Goal: Use online tool/utility: Utilize a website feature to perform a specific function

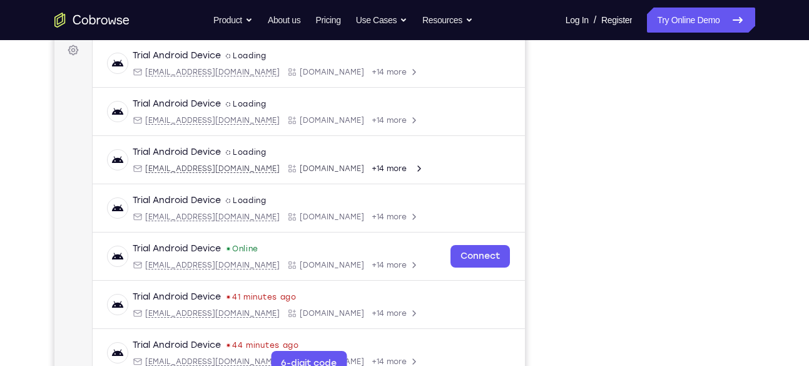
scroll to position [185, 0]
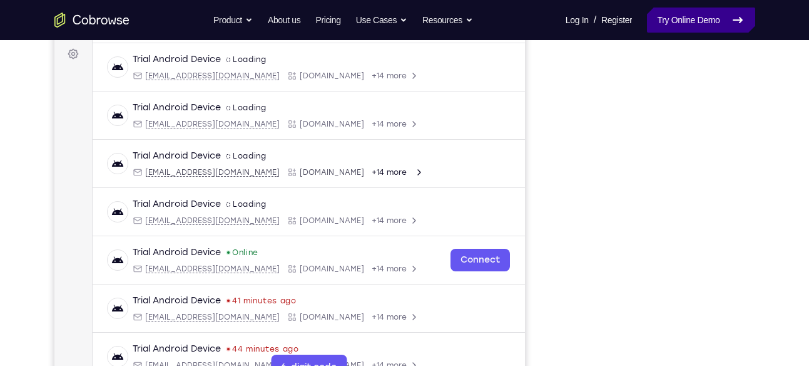
click at [726, 24] on link "Try Online Demo" at bounding box center [701, 20] width 108 height 25
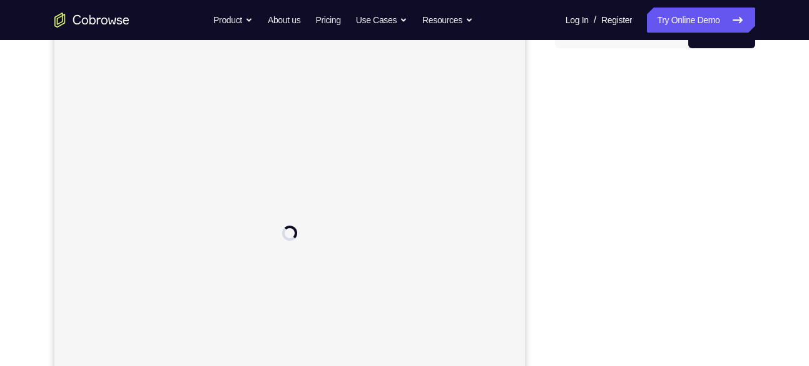
scroll to position [140, 0]
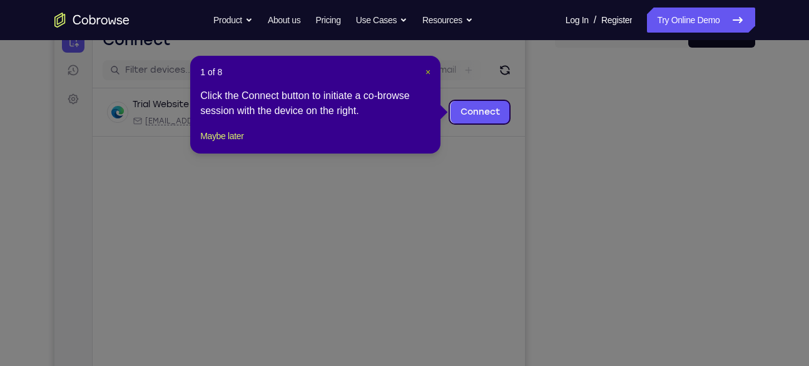
click at [430, 71] on span "×" at bounding box center [428, 72] width 5 height 10
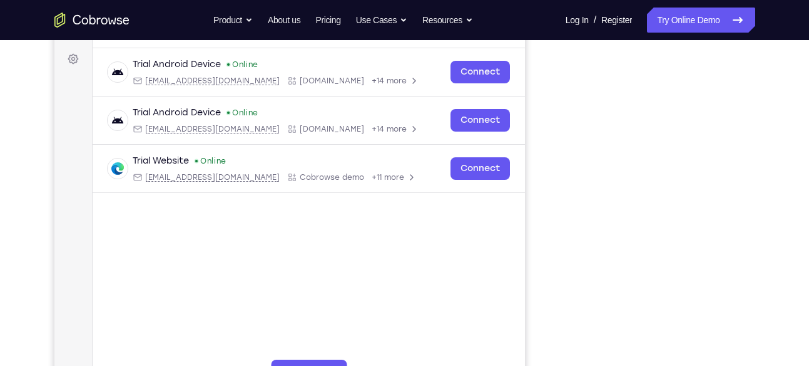
scroll to position [183, 0]
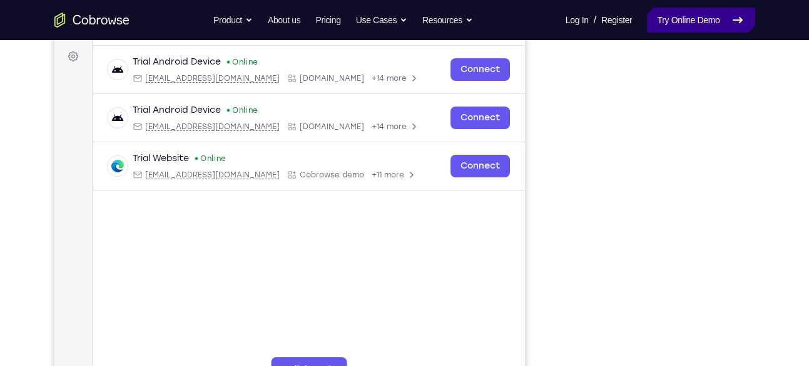
click at [682, 19] on link "Try Online Demo" at bounding box center [701, 20] width 108 height 25
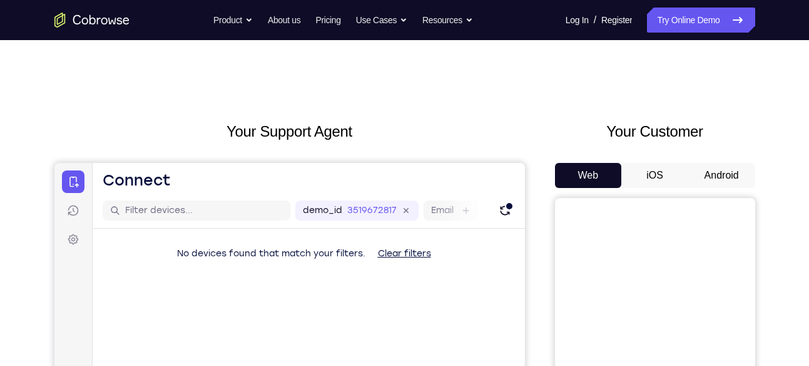
click at [730, 174] on button "Android" at bounding box center [722, 175] width 67 height 25
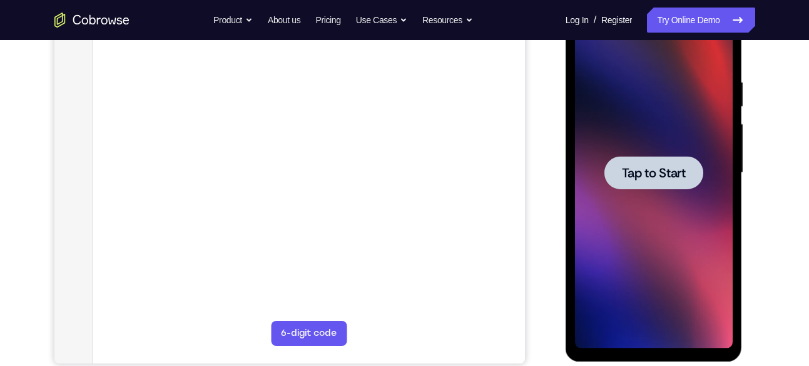
click at [654, 211] on div at bounding box center [654, 172] width 158 height 351
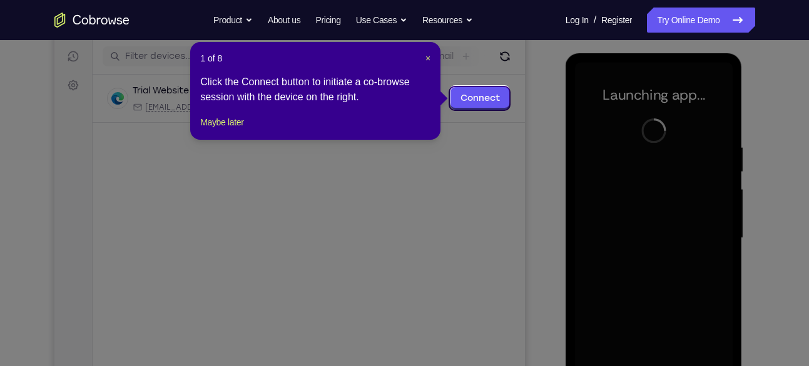
scroll to position [153, 0]
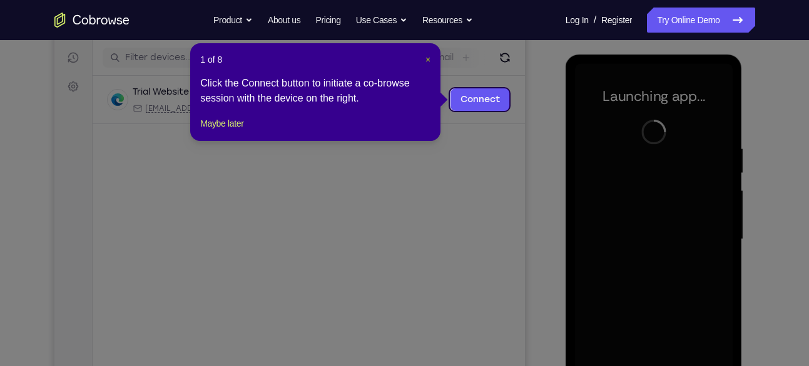
click at [426, 56] on span "×" at bounding box center [428, 59] width 5 height 10
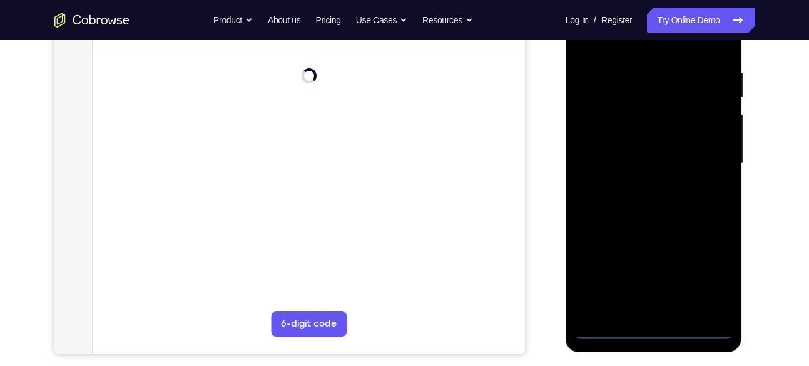
scroll to position [229, 0]
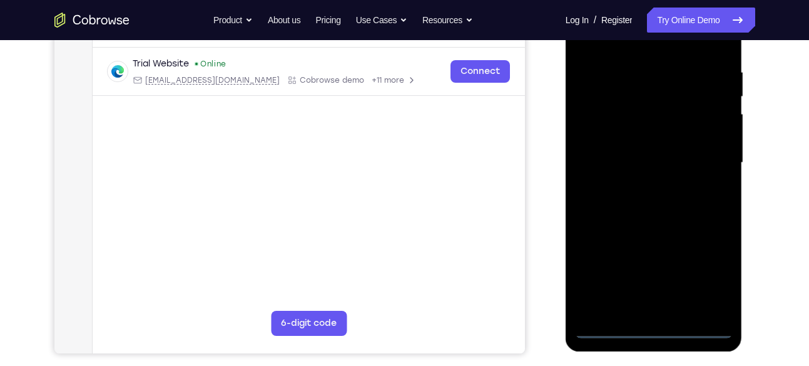
click at [653, 324] on div at bounding box center [654, 162] width 158 height 351
click at [712, 279] on div at bounding box center [654, 162] width 158 height 351
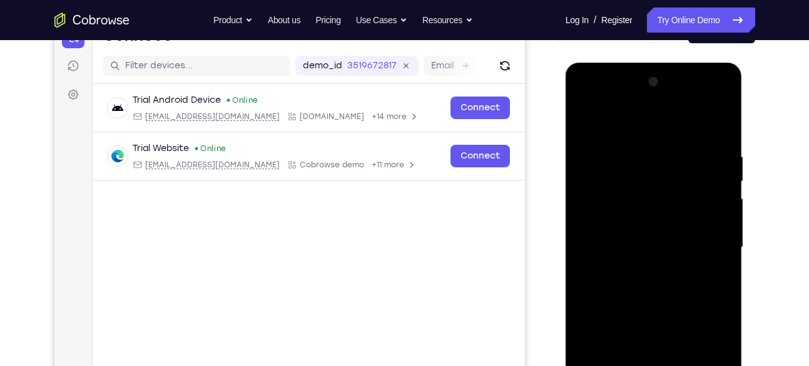
scroll to position [141, 0]
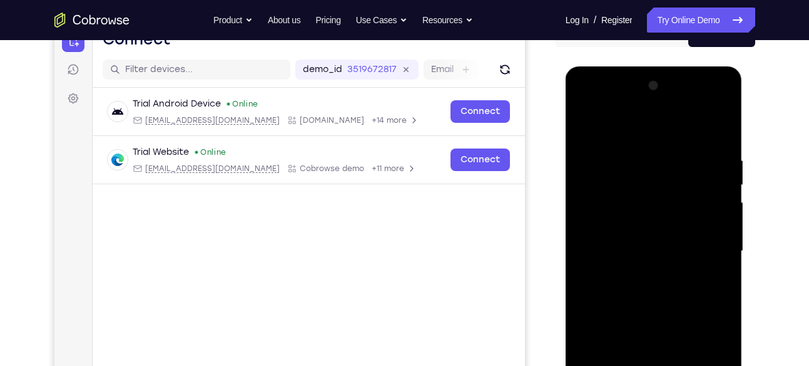
click at [588, 102] on div at bounding box center [654, 251] width 158 height 351
click at [707, 245] on div at bounding box center [654, 251] width 158 height 351
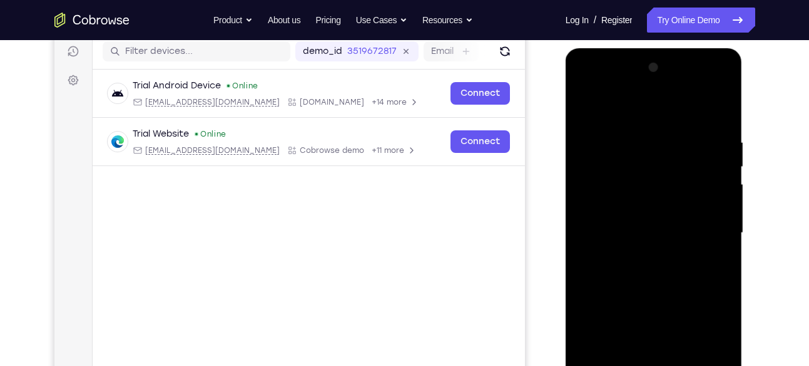
scroll to position [161, 0]
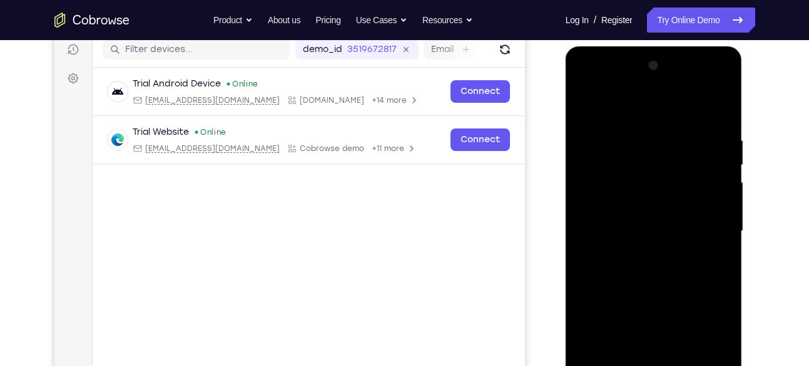
click at [637, 259] on div at bounding box center [654, 231] width 158 height 351
click at [639, 254] on div at bounding box center [654, 231] width 158 height 351
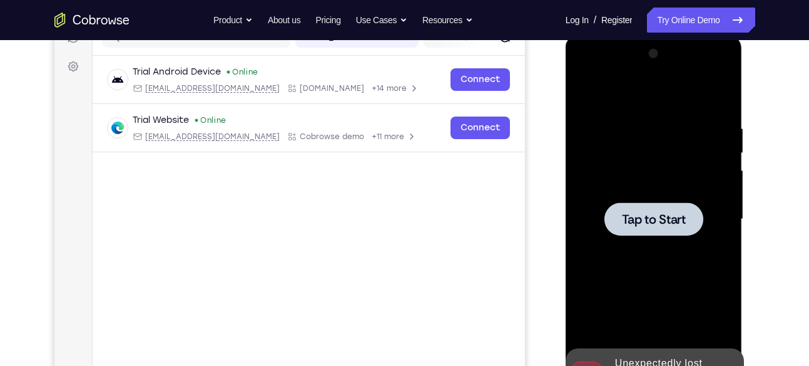
scroll to position [174, 0]
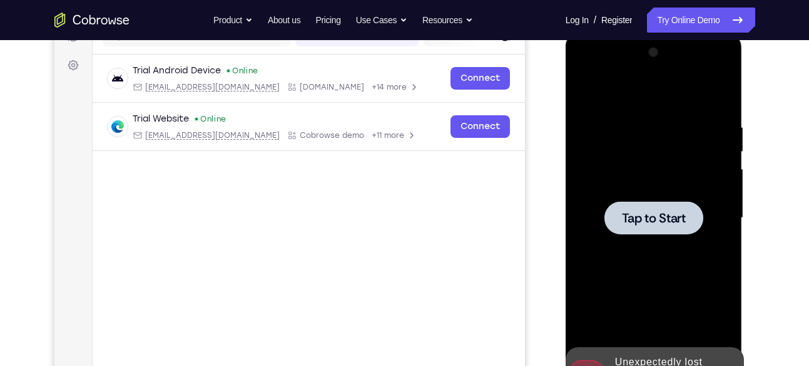
click at [677, 222] on span "Tap to Start" at bounding box center [654, 218] width 64 height 13
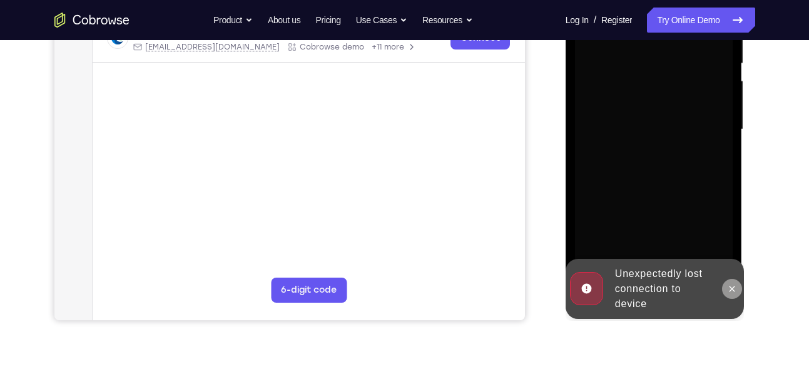
scroll to position [263, 0]
click at [736, 287] on icon at bounding box center [732, 288] width 10 height 10
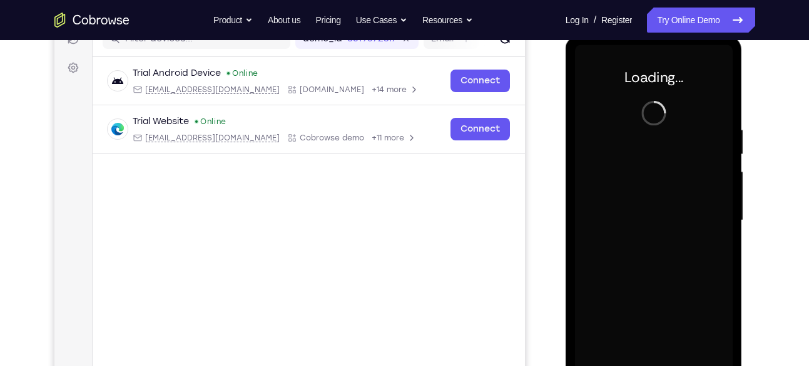
scroll to position [165, 0]
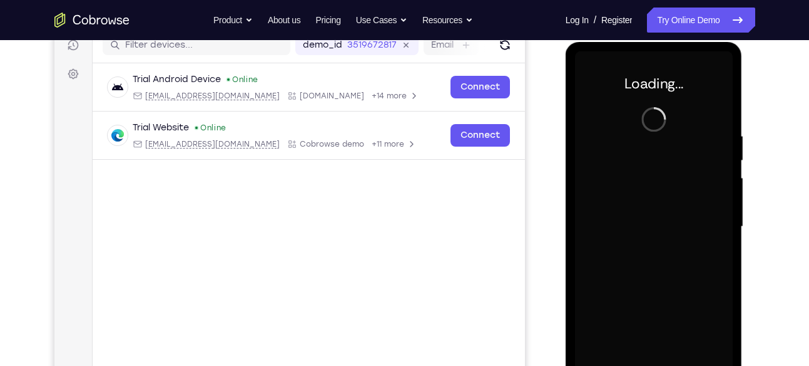
click at [640, 153] on div at bounding box center [654, 226] width 158 height 351
click at [780, 246] on div "Your Support Agent Your Customer Web iOS Android Next Steps We’d be happy to gi…" at bounding box center [404, 288] width 801 height 826
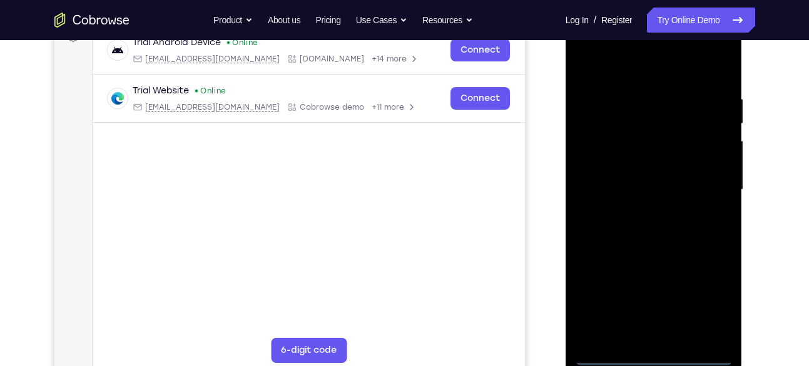
scroll to position [205, 0]
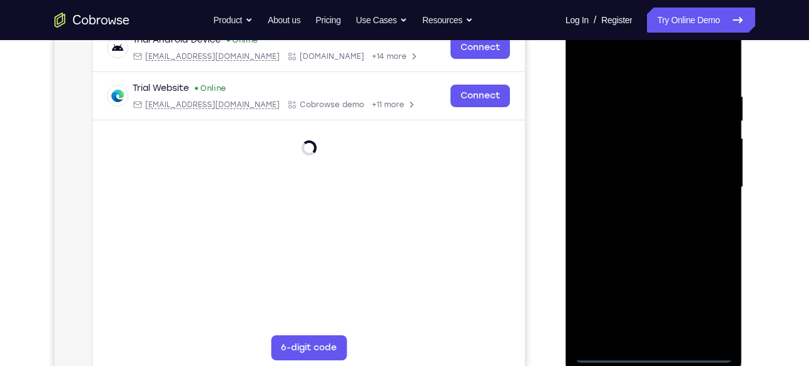
click at [654, 352] on div at bounding box center [654, 187] width 158 height 351
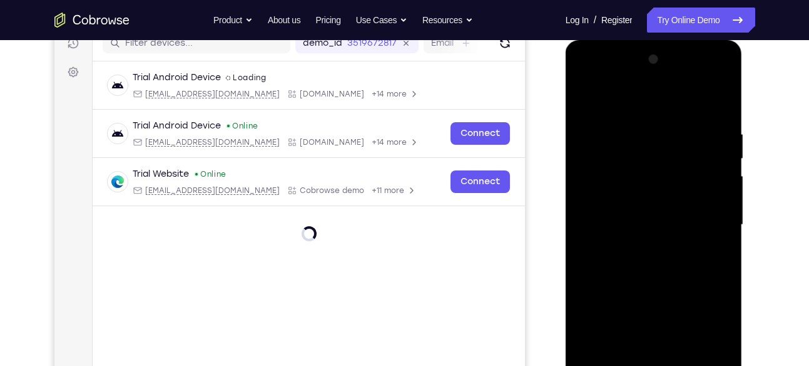
scroll to position [173, 0]
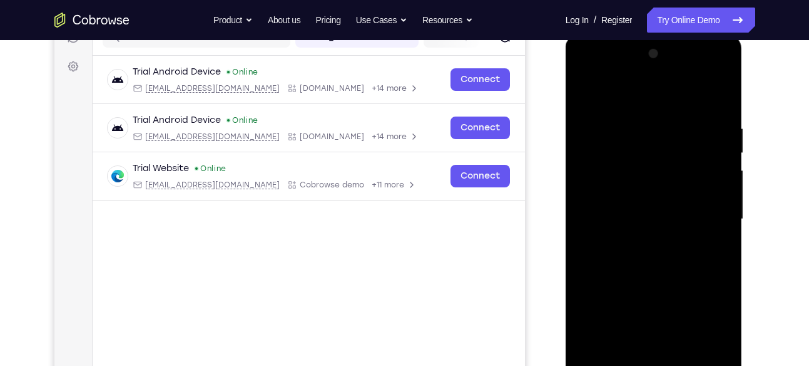
click at [709, 334] on div at bounding box center [654, 219] width 158 height 351
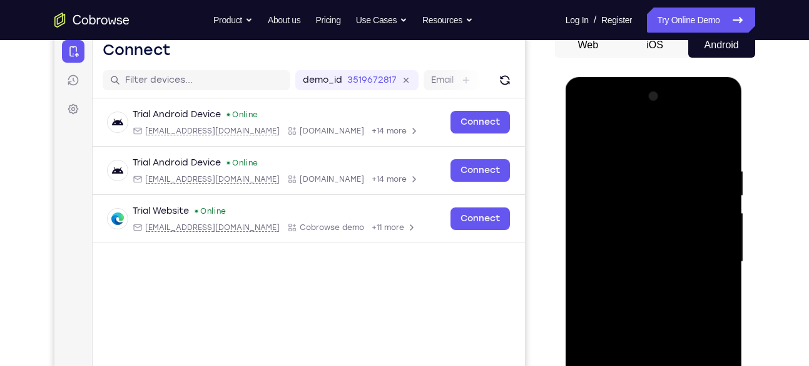
scroll to position [130, 0]
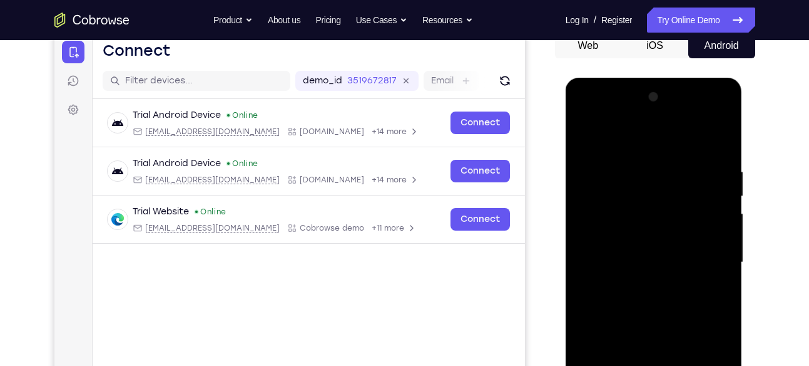
click at [599, 116] on div at bounding box center [654, 262] width 158 height 351
click at [710, 257] on div at bounding box center [654, 262] width 158 height 351
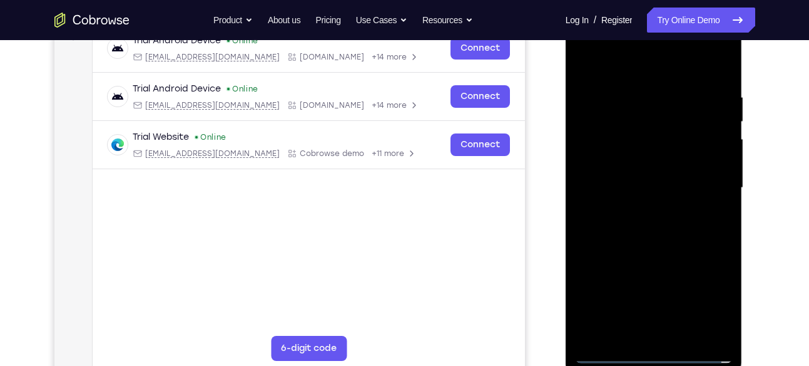
scroll to position [205, 0]
click at [637, 207] on div at bounding box center [654, 187] width 158 height 351
click at [650, 161] on div at bounding box center [654, 187] width 158 height 351
click at [631, 177] on div at bounding box center [654, 187] width 158 height 351
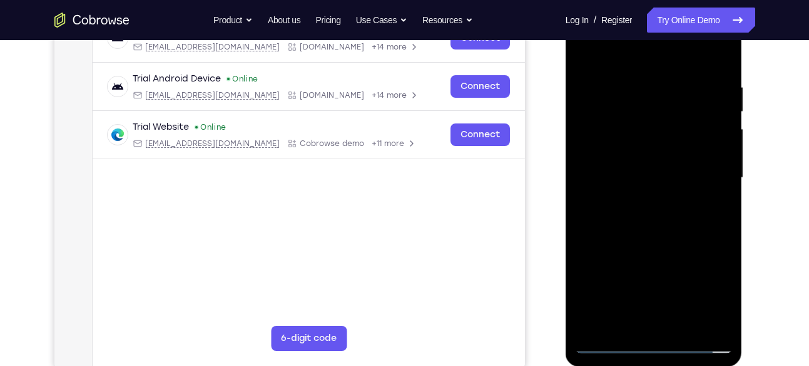
scroll to position [215, 0]
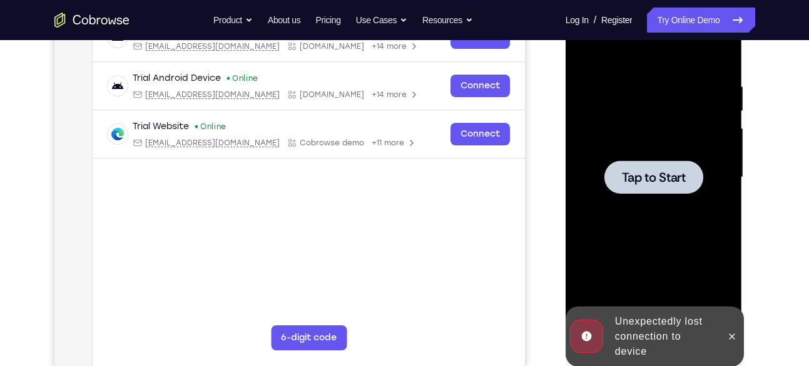
click at [635, 272] on div at bounding box center [654, 177] width 158 height 351
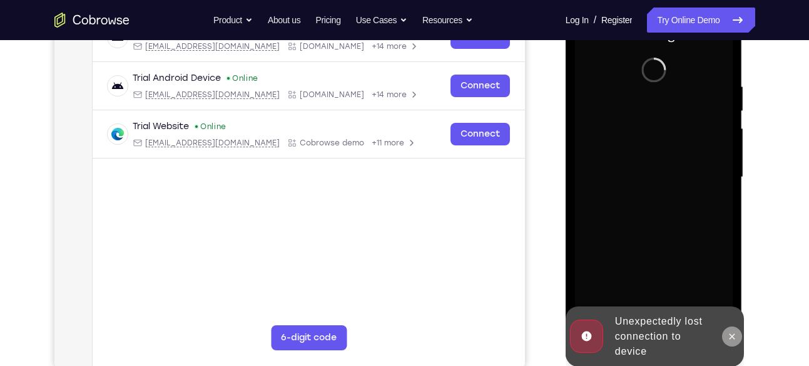
click at [734, 337] on icon at bounding box center [733, 336] width 6 height 6
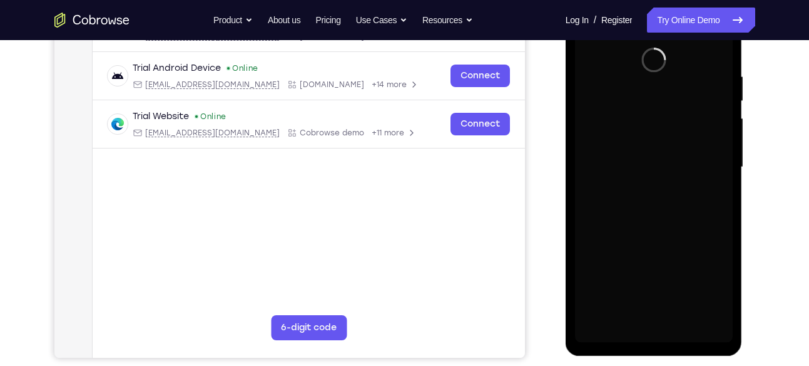
scroll to position [230, 0]
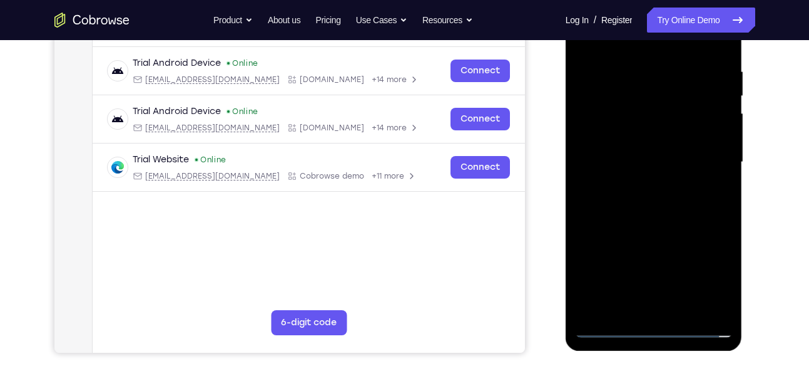
click at [656, 330] on div at bounding box center [654, 162] width 158 height 351
click at [707, 274] on div at bounding box center [654, 162] width 158 height 351
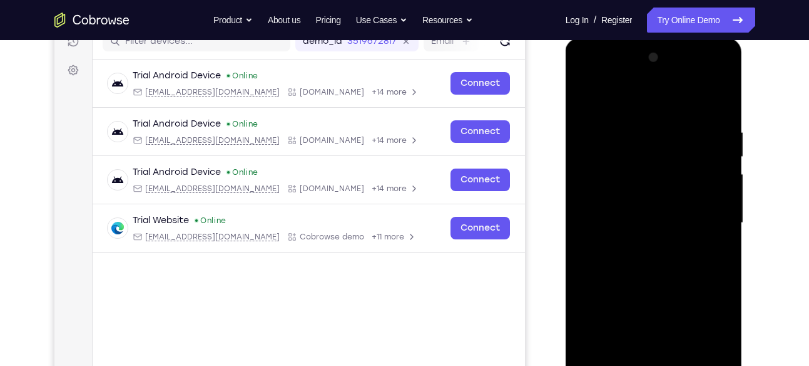
scroll to position [167, 0]
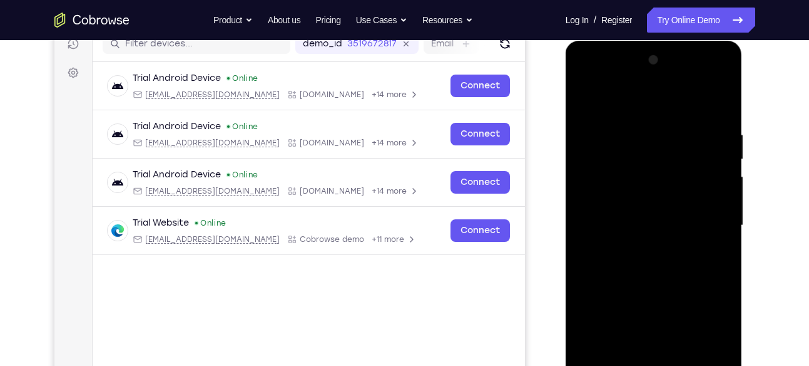
click at [609, 79] on div at bounding box center [654, 225] width 158 height 351
click at [711, 223] on div at bounding box center [654, 225] width 158 height 351
click at [634, 248] on div at bounding box center [654, 225] width 158 height 351
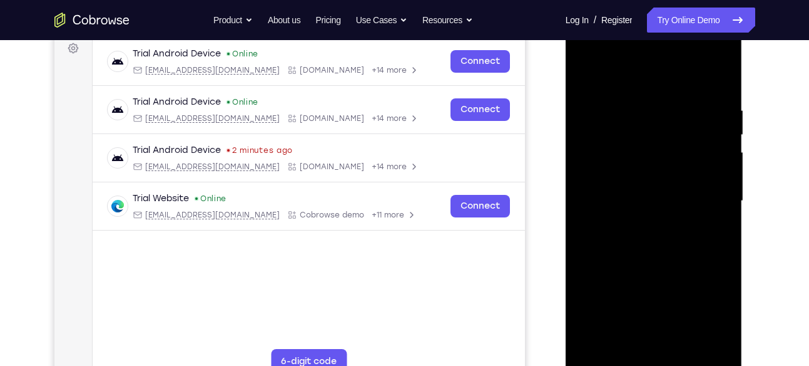
scroll to position [192, 0]
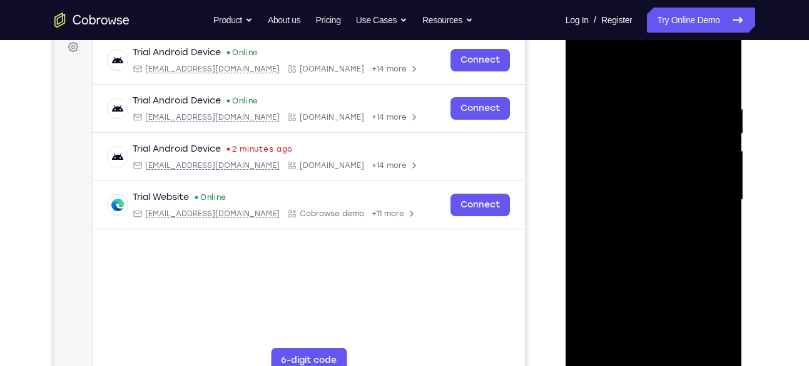
click at [660, 186] on div at bounding box center [654, 199] width 158 height 351
click at [639, 176] on div at bounding box center [654, 199] width 158 height 351
click at [615, 199] on div at bounding box center [654, 199] width 158 height 351
click at [643, 238] on div at bounding box center [654, 199] width 158 height 351
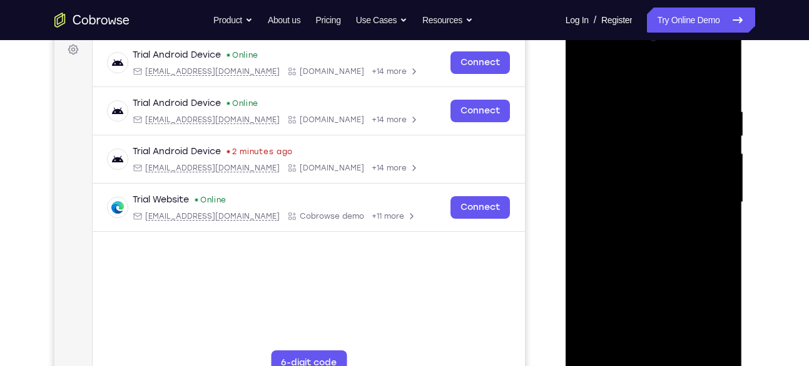
click at [661, 240] on div at bounding box center [654, 202] width 158 height 351
drag, startPoint x: 638, startPoint y: 87, endPoint x: 639, endPoint y: 51, distance: 35.7
click at [639, 51] on div at bounding box center [654, 202] width 158 height 351
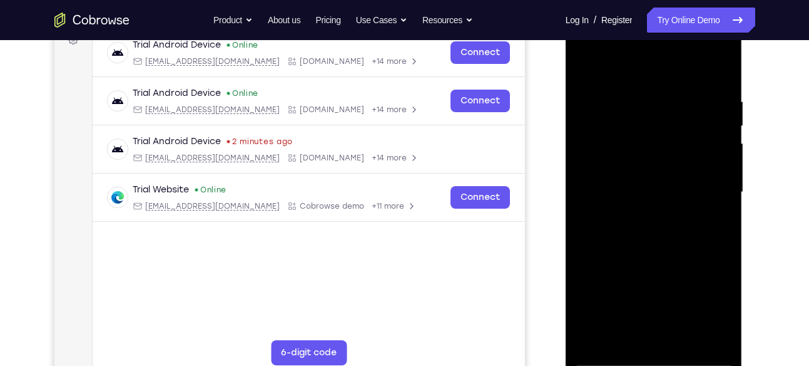
scroll to position [205, 0]
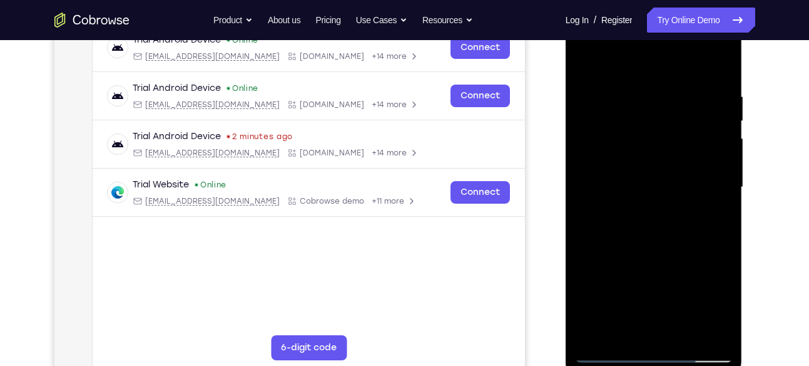
click at [655, 240] on div at bounding box center [654, 187] width 158 height 351
click at [646, 244] on div at bounding box center [654, 187] width 158 height 351
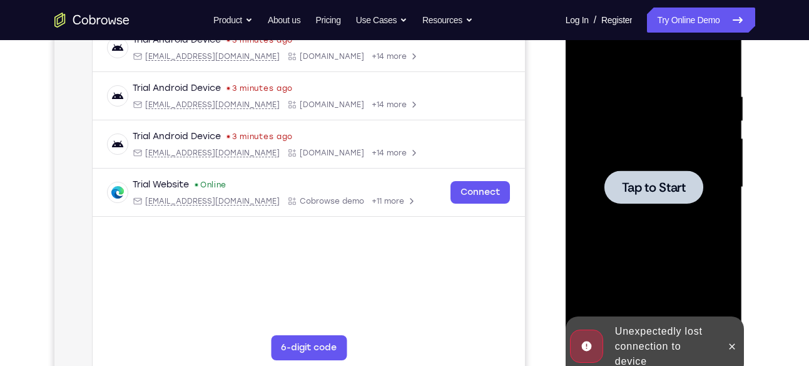
click at [675, 181] on span "Tap to Start" at bounding box center [654, 187] width 64 height 13
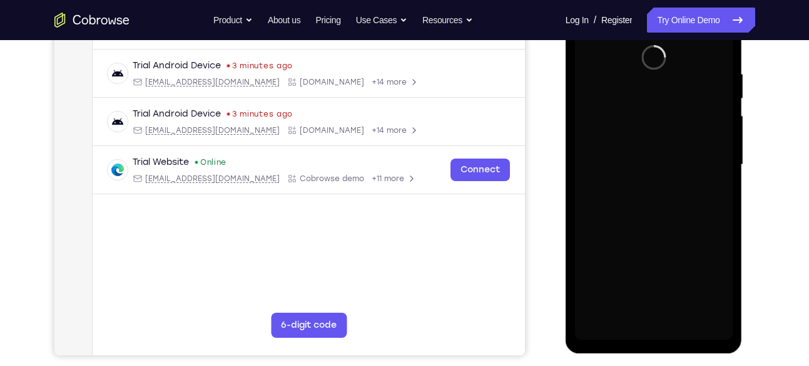
scroll to position [228, 0]
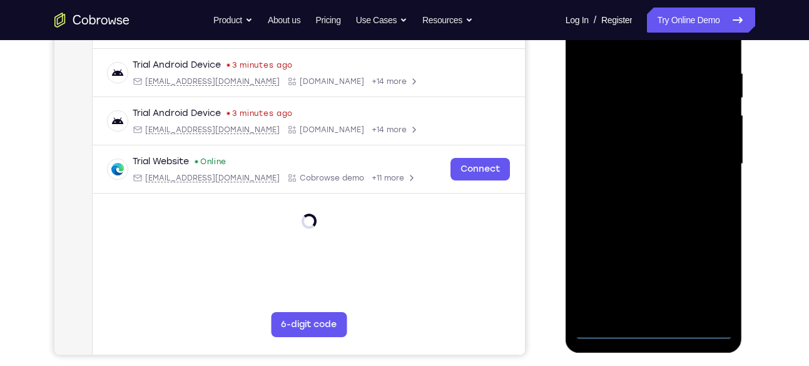
click at [654, 330] on div at bounding box center [654, 164] width 158 height 351
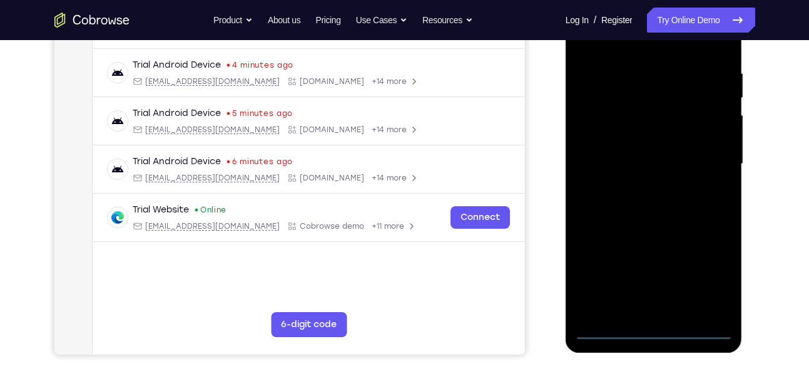
click at [710, 277] on div at bounding box center [654, 164] width 158 height 351
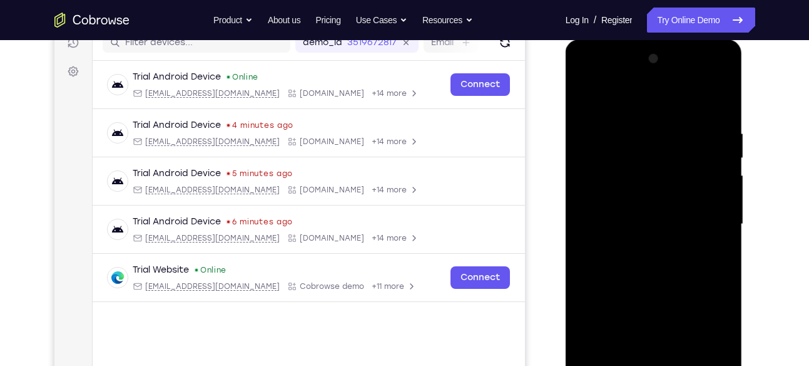
scroll to position [167, 0]
click at [592, 78] on div at bounding box center [654, 224] width 158 height 351
click at [707, 215] on div at bounding box center [654, 224] width 158 height 351
click at [637, 245] on div at bounding box center [654, 224] width 158 height 351
click at [638, 218] on div at bounding box center [654, 224] width 158 height 351
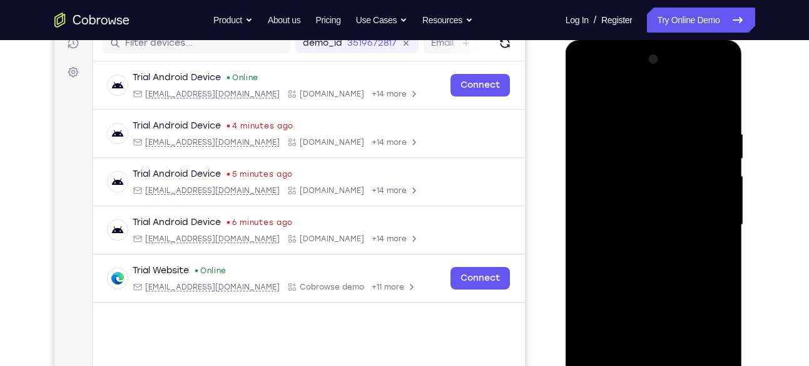
click at [623, 202] on div at bounding box center [654, 224] width 158 height 351
click at [606, 222] on div at bounding box center [654, 224] width 158 height 351
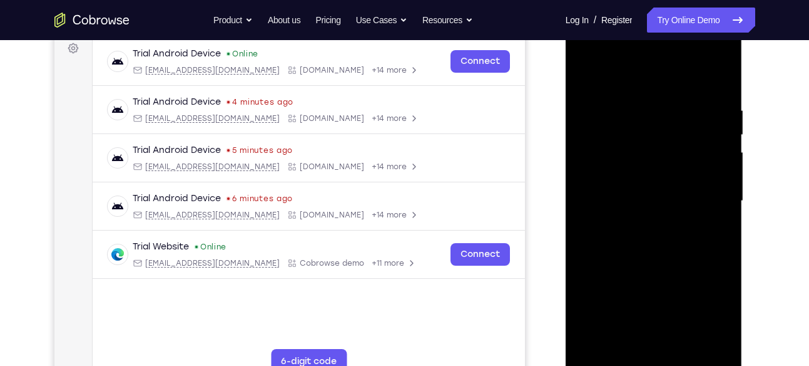
scroll to position [192, 0]
click at [604, 242] on div at bounding box center [654, 199] width 158 height 351
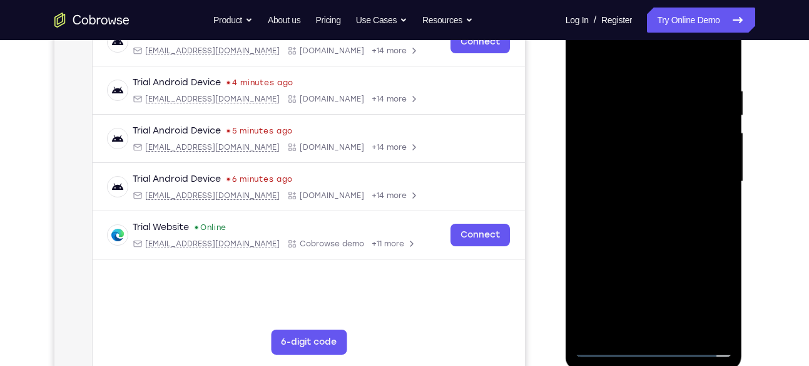
scroll to position [214, 0]
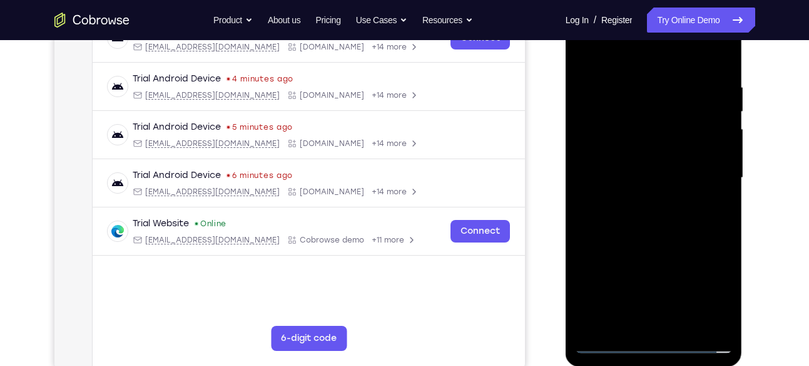
click at [666, 203] on div at bounding box center [654, 178] width 158 height 351
click at [619, 213] on div at bounding box center [654, 178] width 158 height 351
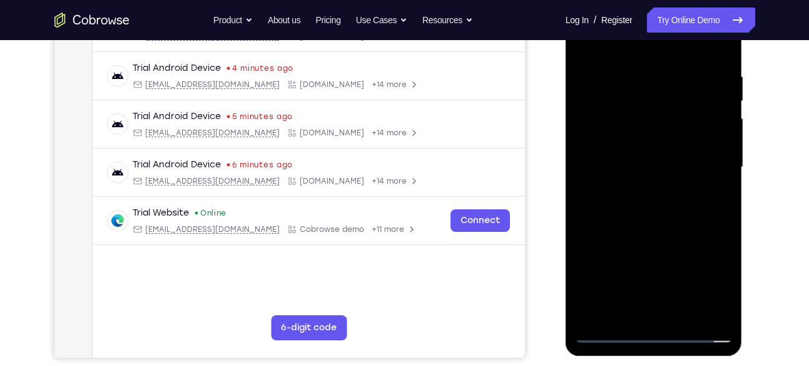
scroll to position [213, 0]
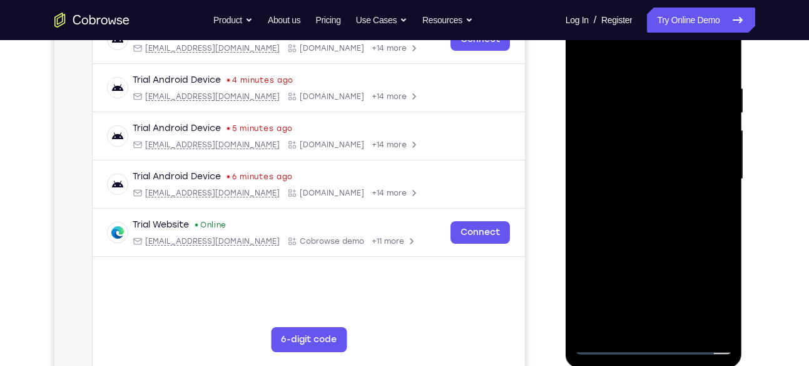
click at [636, 237] on div at bounding box center [654, 179] width 158 height 351
click at [624, 326] on div at bounding box center [654, 179] width 158 height 351
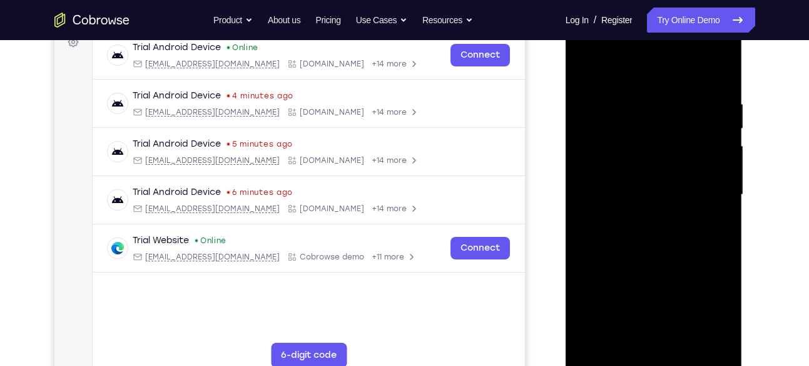
scroll to position [207, 0]
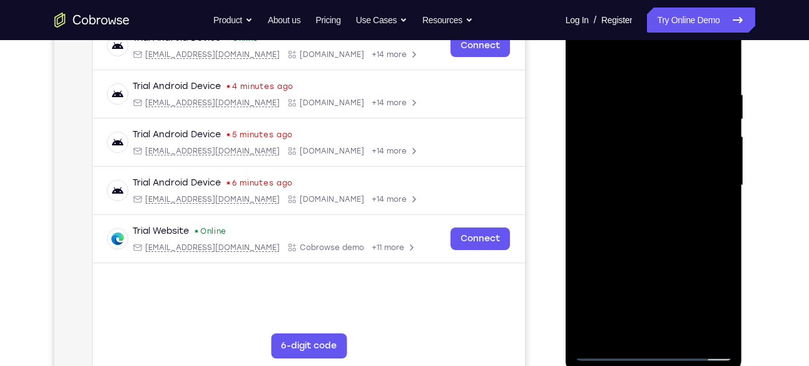
click at [627, 59] on div at bounding box center [654, 185] width 158 height 351
click at [590, 76] on div at bounding box center [654, 185] width 158 height 351
click at [712, 196] on div at bounding box center [654, 185] width 158 height 351
click at [625, 327] on div at bounding box center [654, 185] width 158 height 351
click at [699, 175] on div at bounding box center [654, 185] width 158 height 351
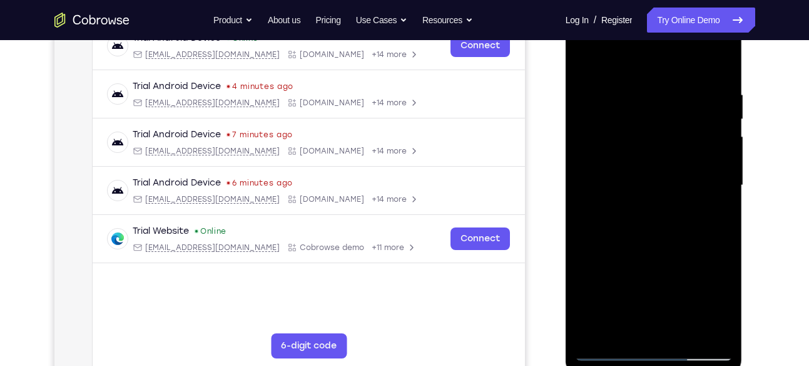
click at [679, 328] on div at bounding box center [654, 185] width 158 height 351
click at [634, 255] on div at bounding box center [654, 185] width 158 height 351
click at [590, 58] on div at bounding box center [654, 185] width 158 height 351
click at [625, 334] on div at bounding box center [654, 185] width 158 height 351
click at [612, 59] on div at bounding box center [654, 185] width 158 height 351
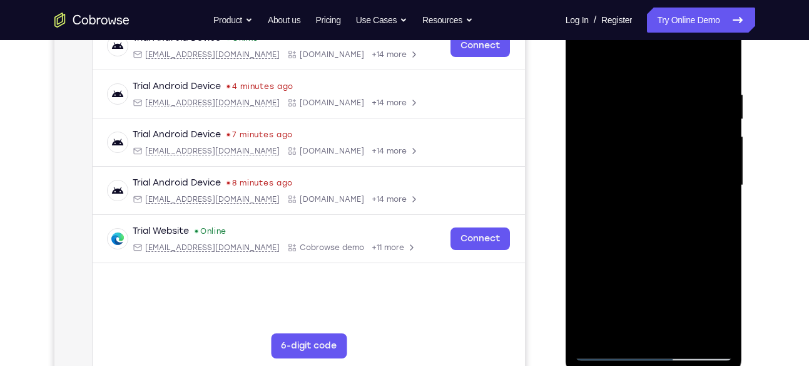
click at [619, 56] on div at bounding box center [654, 185] width 158 height 351
click at [590, 83] on div at bounding box center [654, 185] width 158 height 351
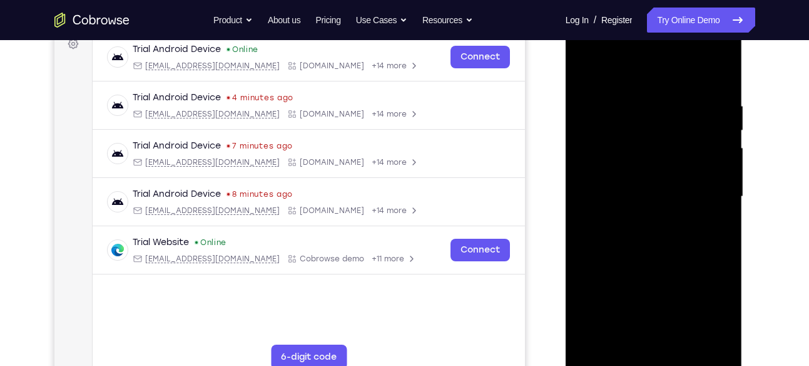
scroll to position [192, 0]
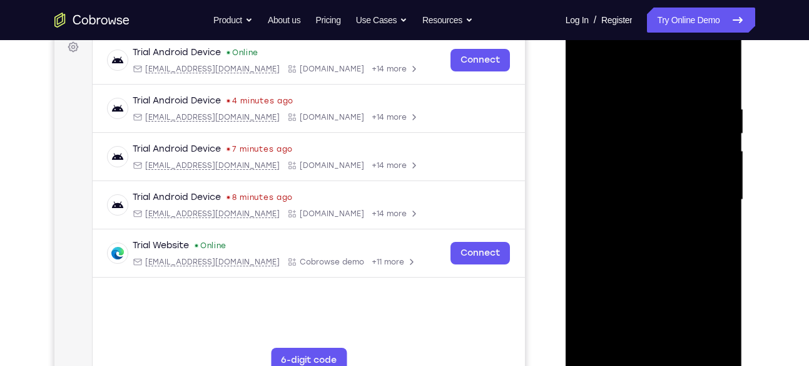
click at [693, 193] on div at bounding box center [654, 199] width 158 height 351
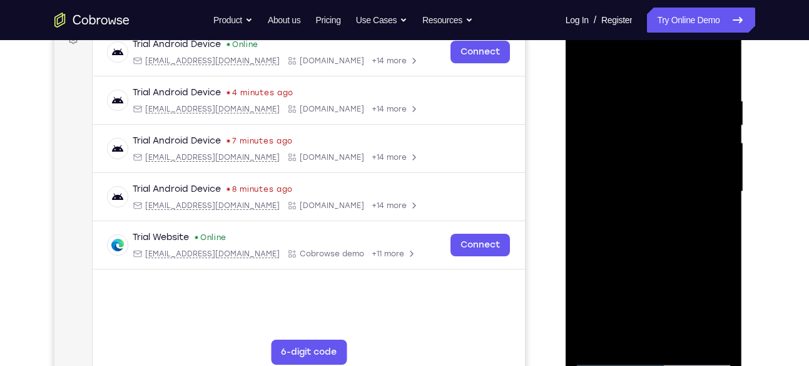
scroll to position [201, 0]
click at [711, 171] on div at bounding box center [654, 191] width 158 height 351
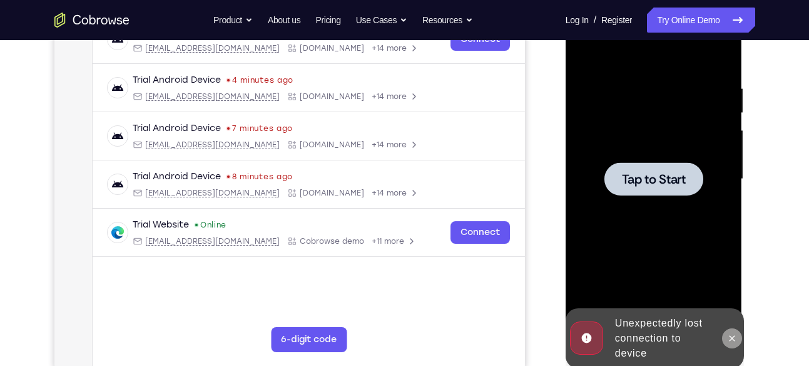
click at [727, 336] on button at bounding box center [732, 338] width 20 height 20
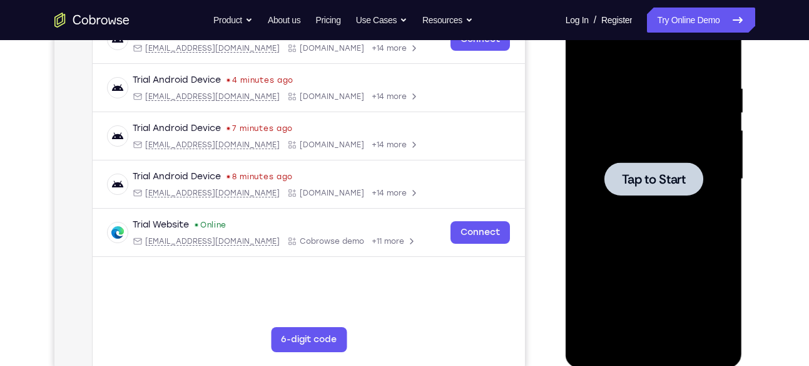
click at [650, 141] on div at bounding box center [654, 179] width 158 height 351
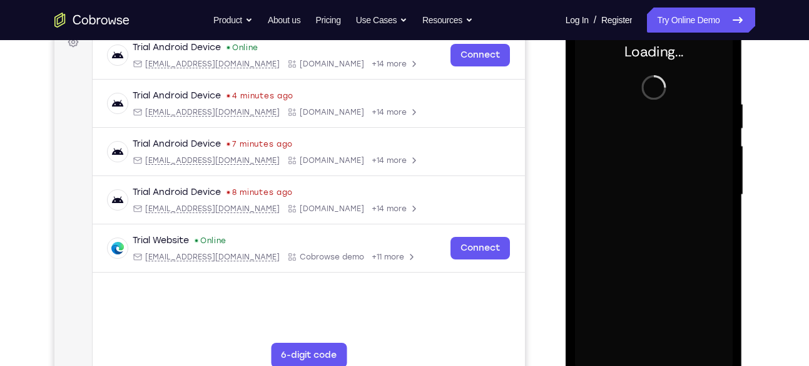
scroll to position [203, 0]
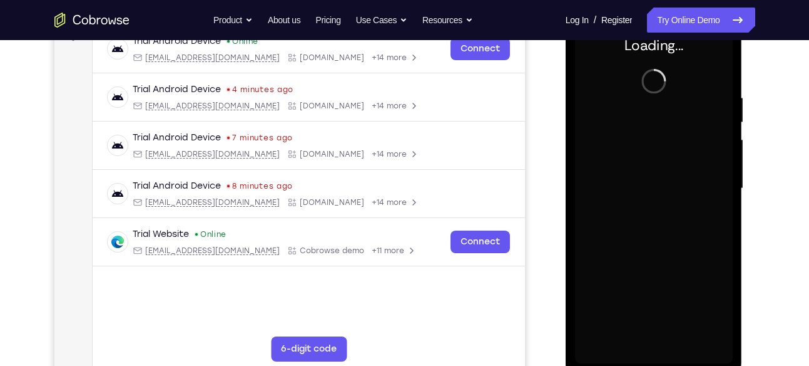
click at [662, 209] on div at bounding box center [654, 188] width 158 height 351
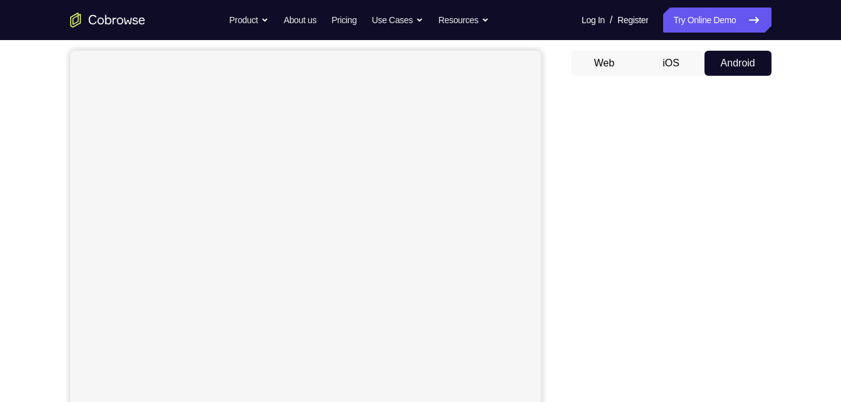
click at [798, 220] on div "Your Support Agent Your Customer Web iOS Android Next Steps We’d be happy to gi…" at bounding box center [420, 341] width 801 height 826
click at [619, 58] on button "Web" at bounding box center [604, 63] width 67 height 25
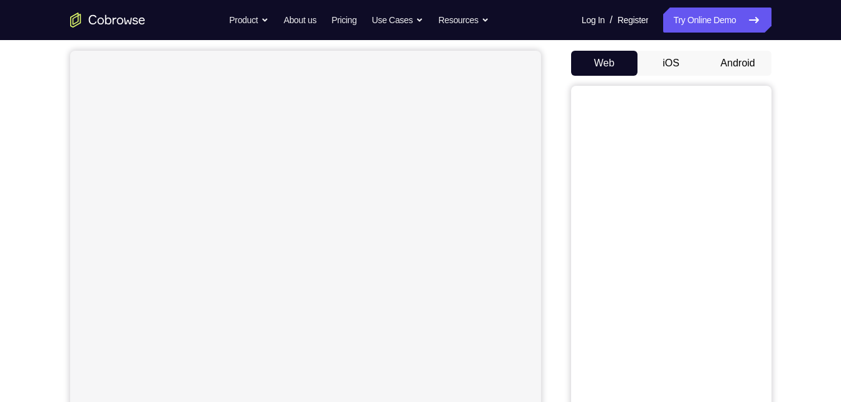
click at [718, 76] on div "Web iOS Android" at bounding box center [671, 261] width 200 height 420
click at [731, 71] on button "Android" at bounding box center [737, 63] width 67 height 25
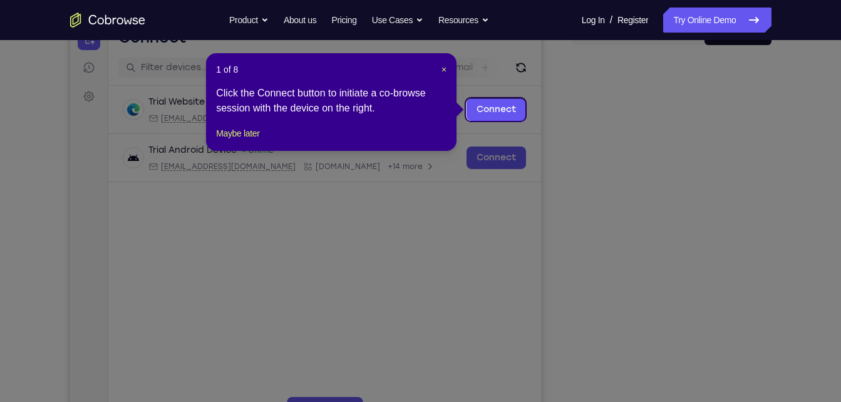
scroll to position [143, 0]
click at [446, 68] on span "×" at bounding box center [443, 69] width 5 height 10
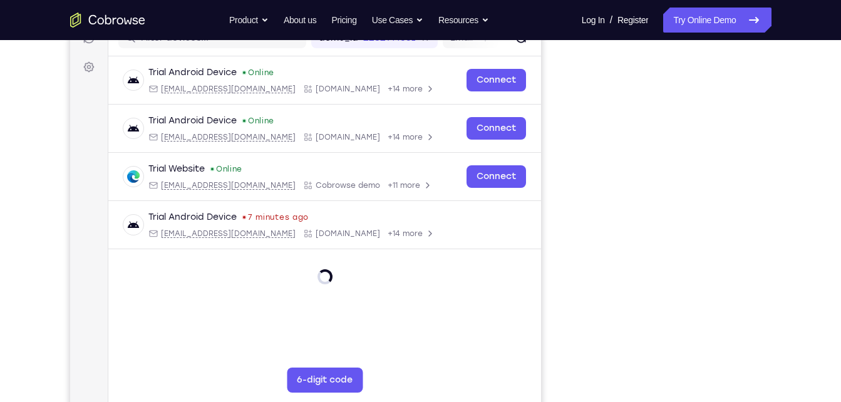
scroll to position [172, 0]
